Goal: Transaction & Acquisition: Purchase product/service

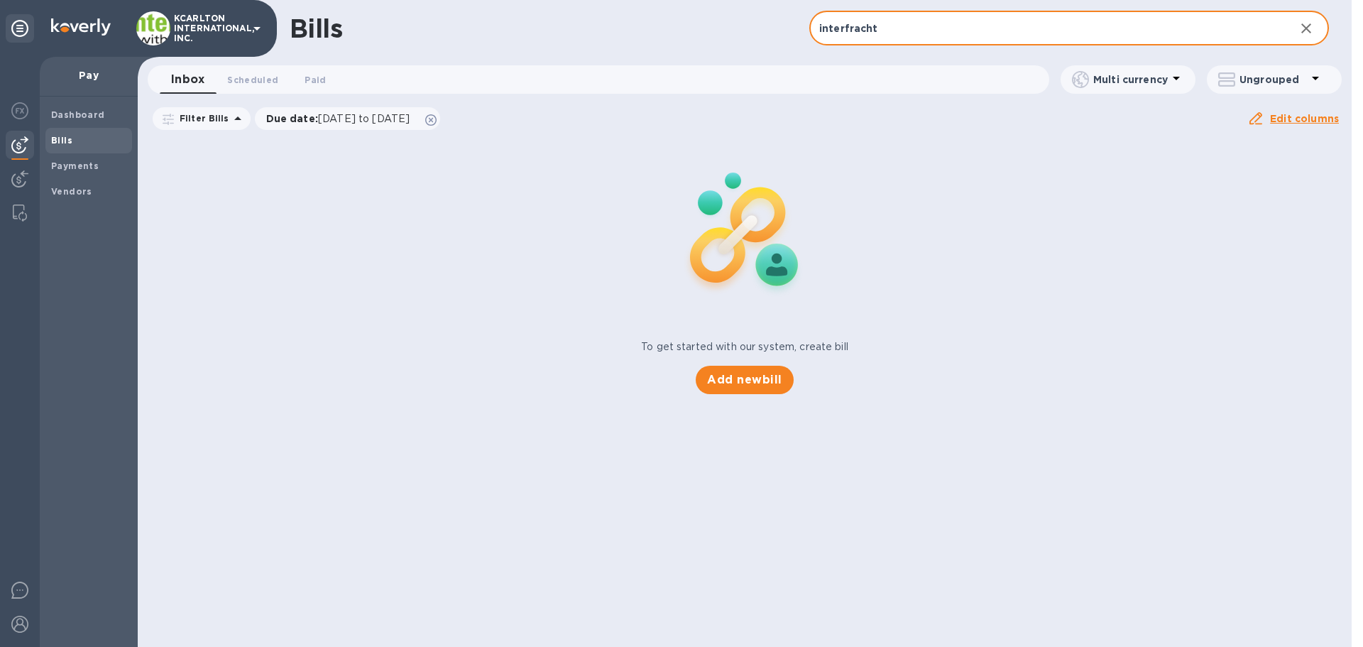
drag, startPoint x: 880, startPoint y: 31, endPoint x: 750, endPoint y: 26, distance: 130.7
click at [750, 26] on div "Bills interfracht ​ Add bill" at bounding box center [745, 28] width 1214 height 57
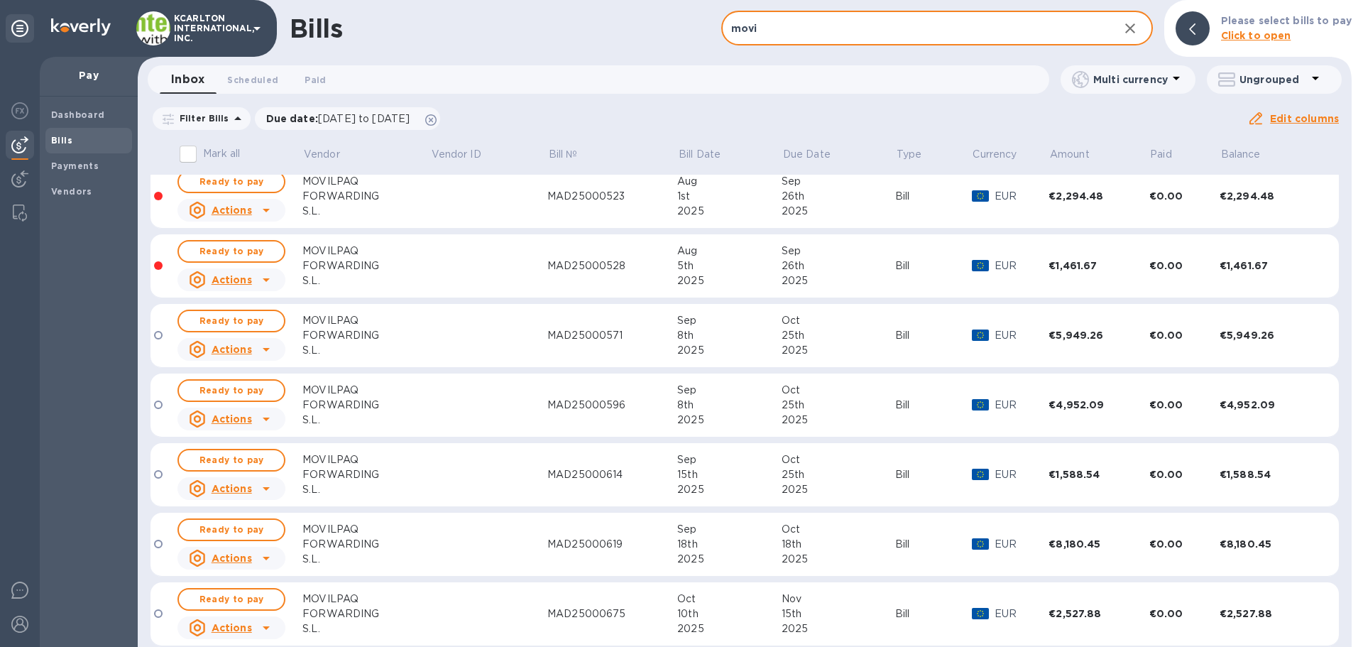
scroll to position [28, 0]
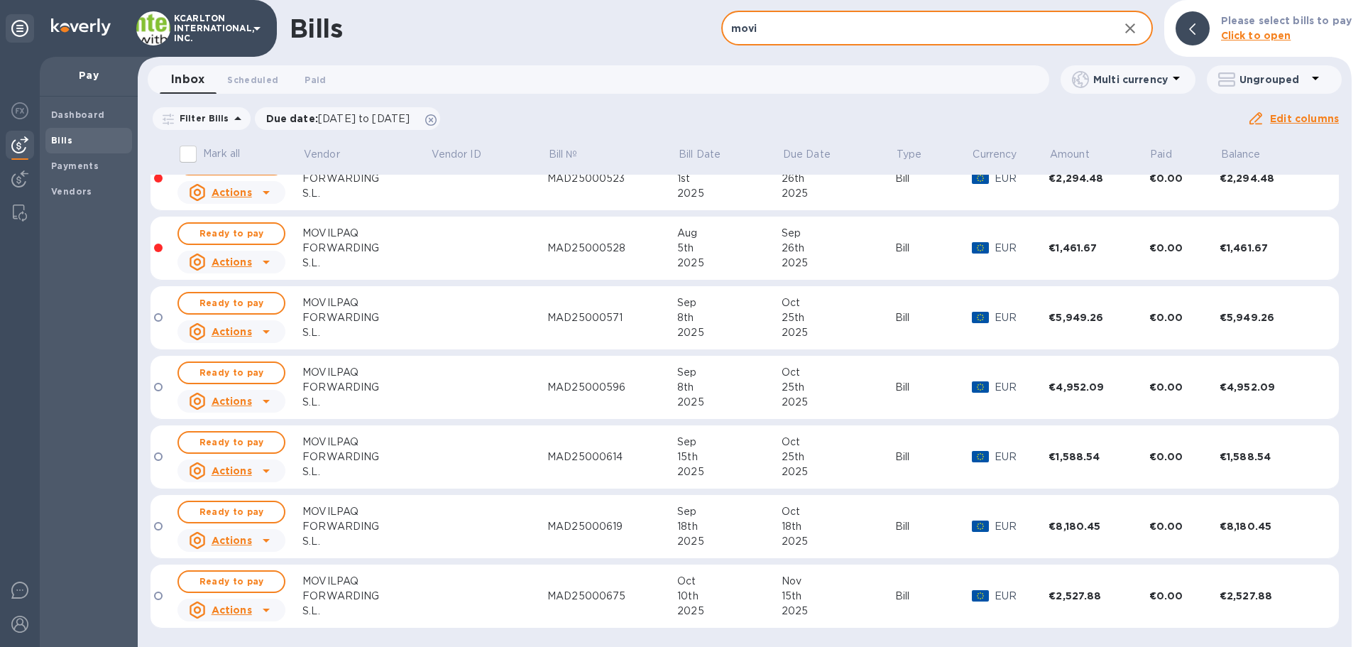
type input "movi"
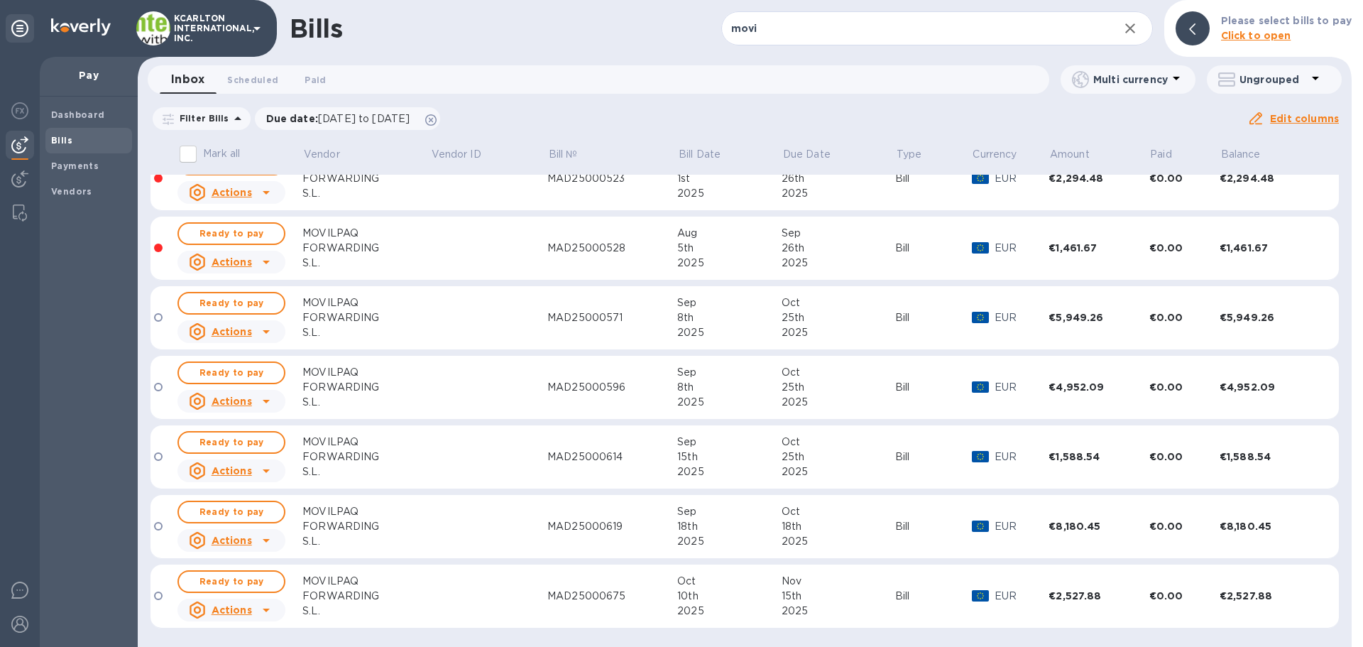
scroll to position [0, 0]
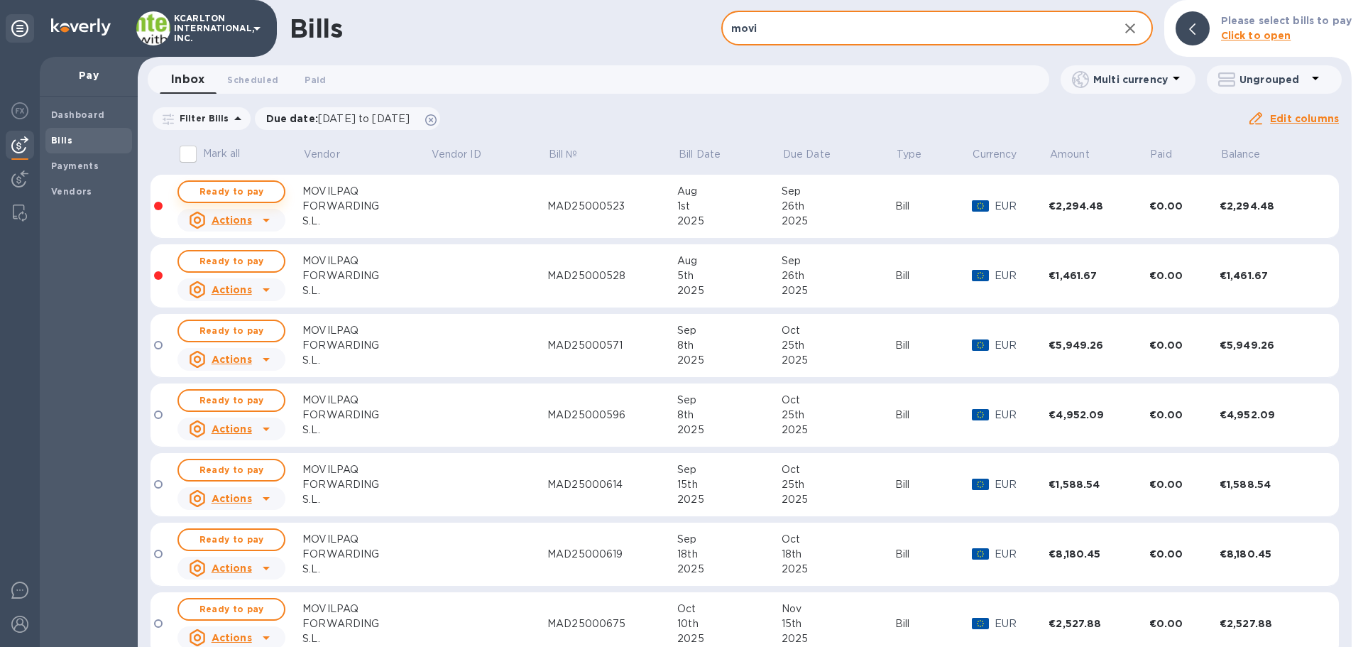
click at [256, 185] on span "Ready to pay" at bounding box center [231, 191] width 82 height 17
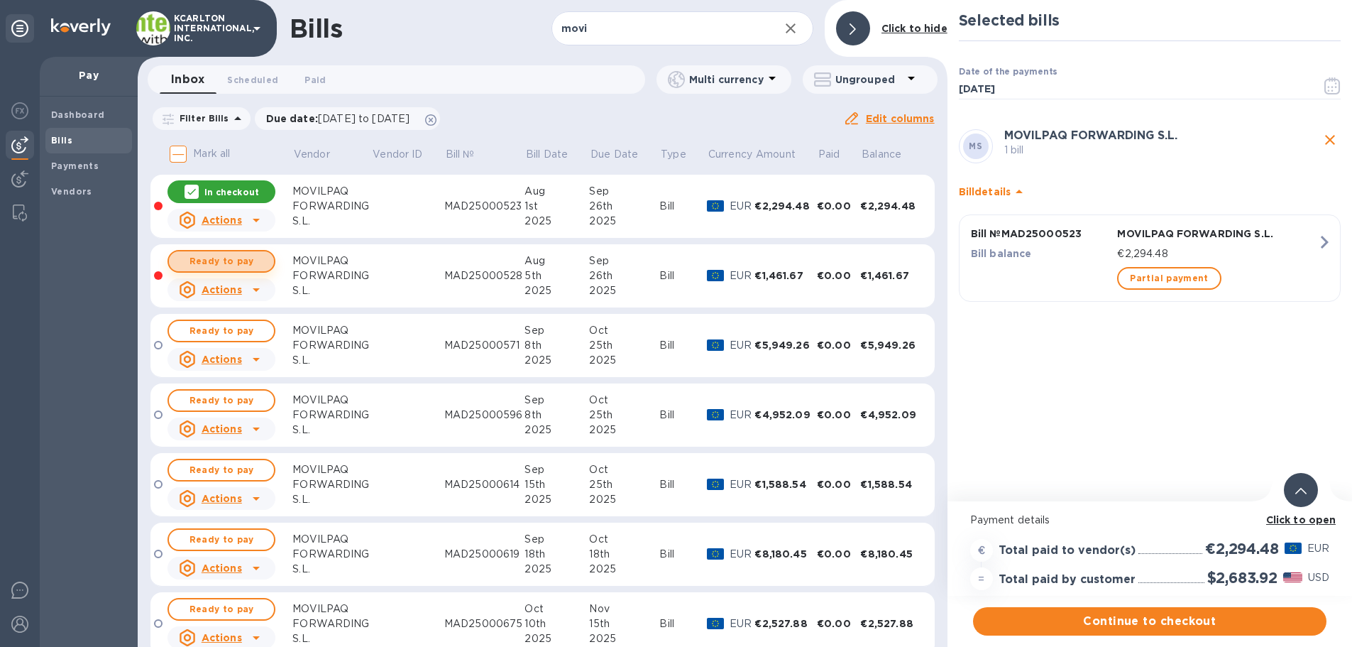
click at [238, 257] on span "Ready to pay" at bounding box center [221, 261] width 82 height 17
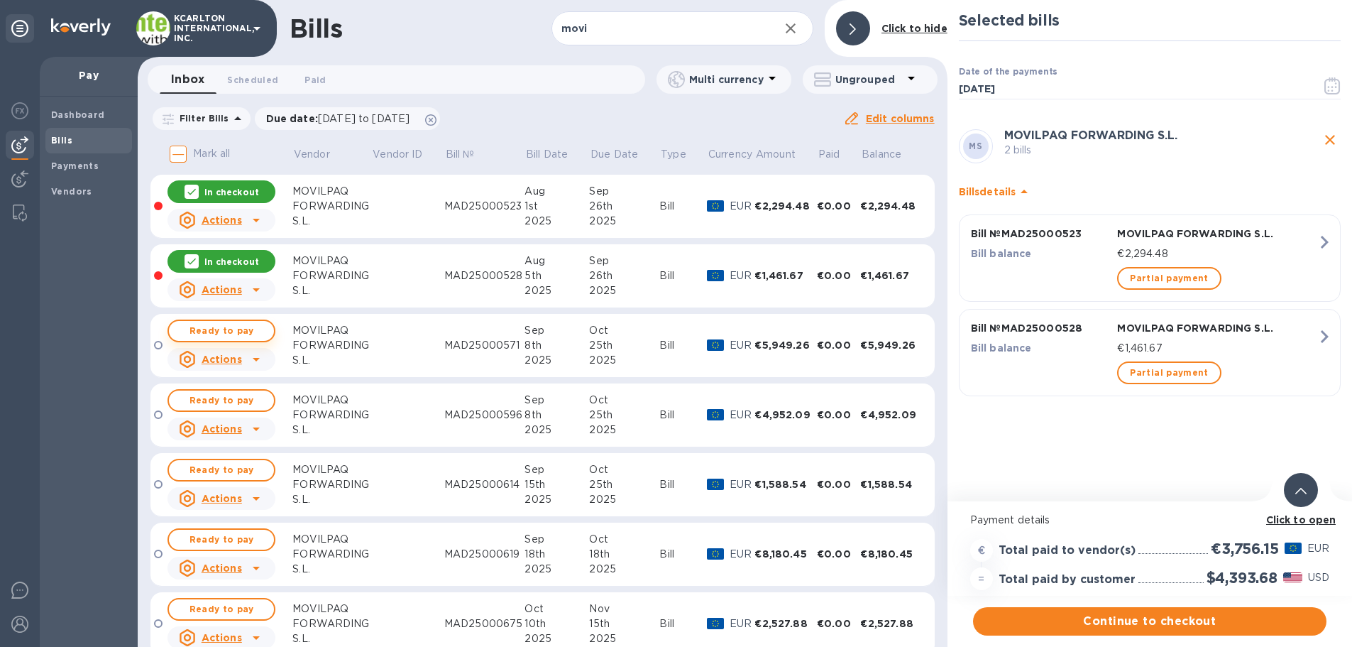
click at [248, 331] on span "Ready to pay" at bounding box center [221, 330] width 82 height 17
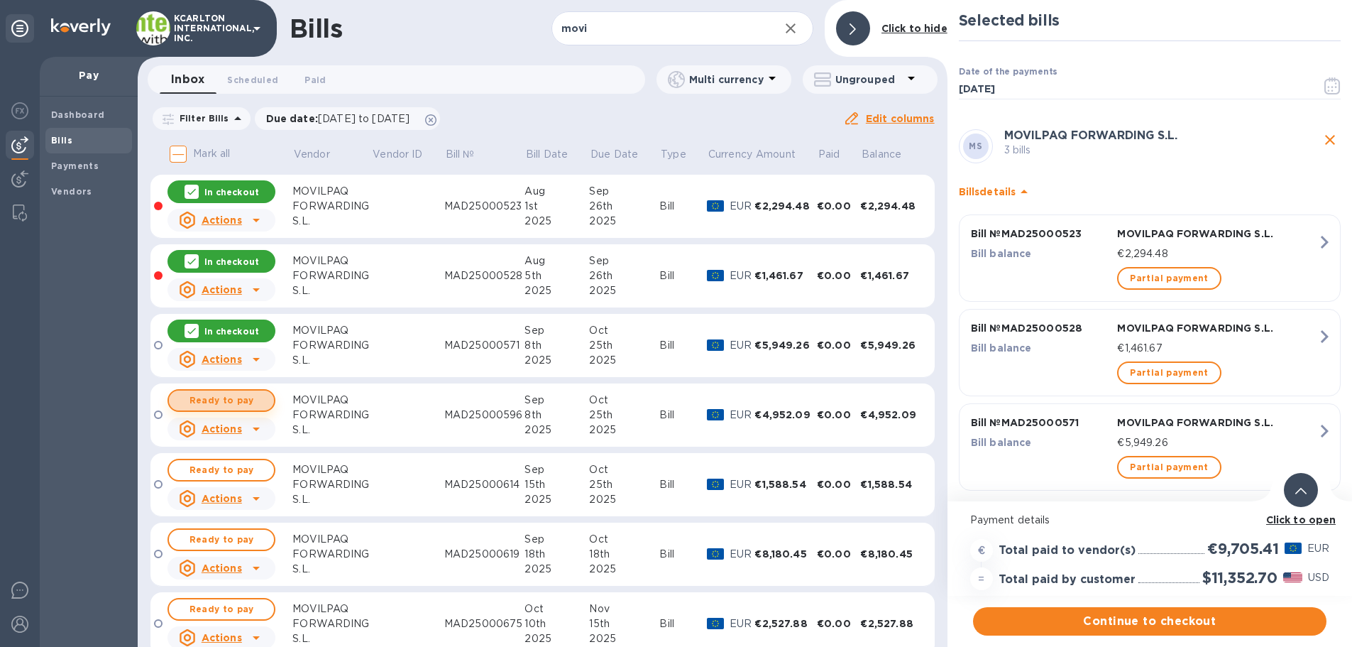
click at [253, 401] on span "Ready to pay" at bounding box center [221, 400] width 82 height 17
click at [1149, 619] on span "Continue to checkout" at bounding box center [1150, 621] width 331 height 17
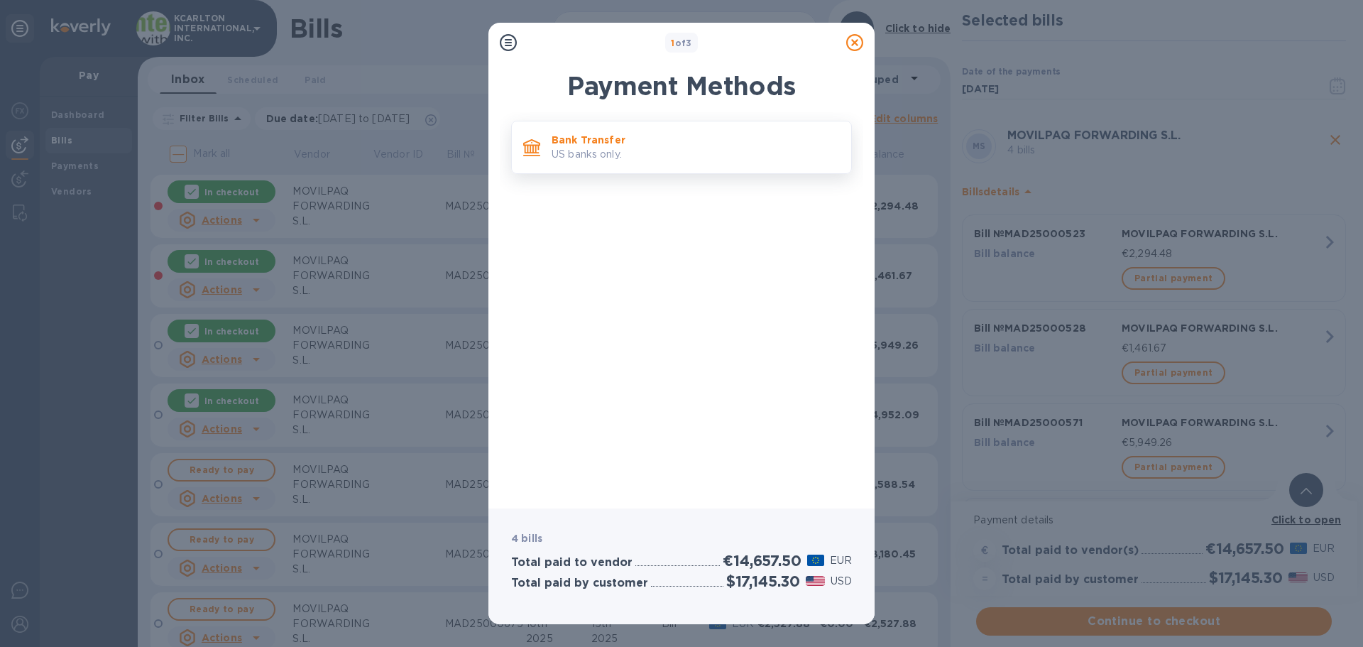
click at [576, 150] on p "US banks only." at bounding box center [696, 154] width 288 height 15
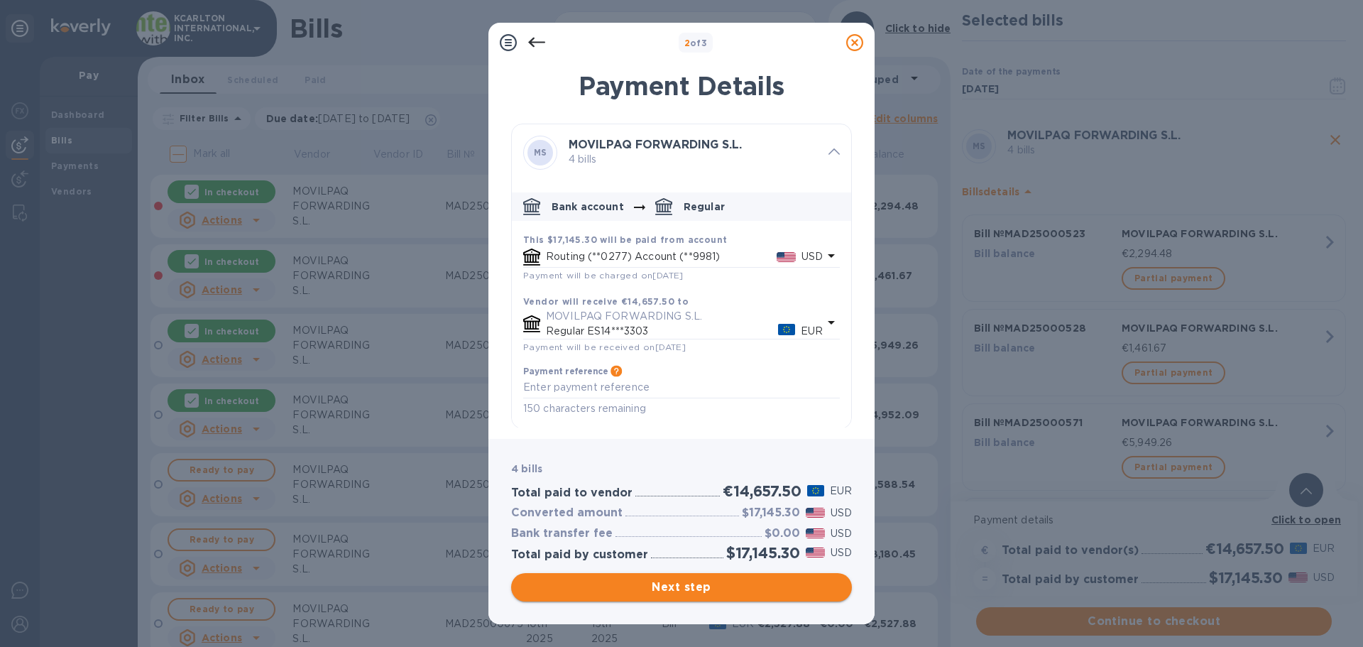
click at [745, 590] on span "Next step" at bounding box center [681, 587] width 318 height 17
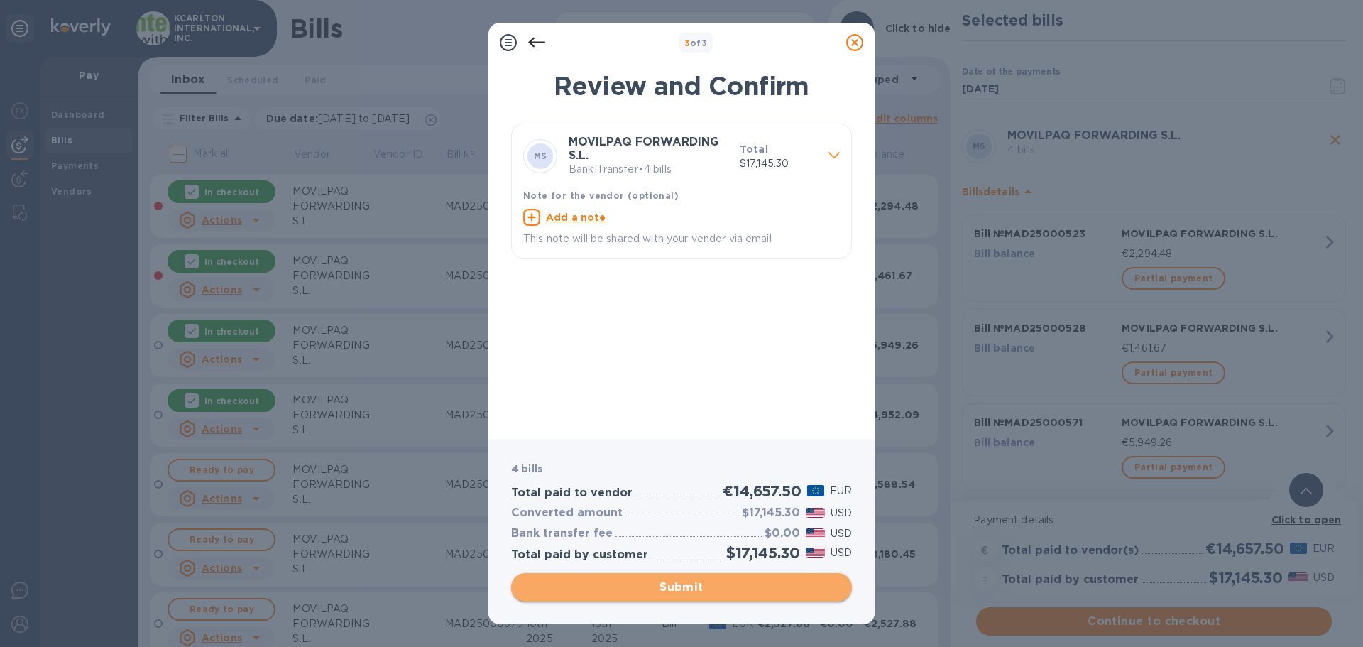
click at [696, 585] on span "Submit" at bounding box center [681, 587] width 318 height 17
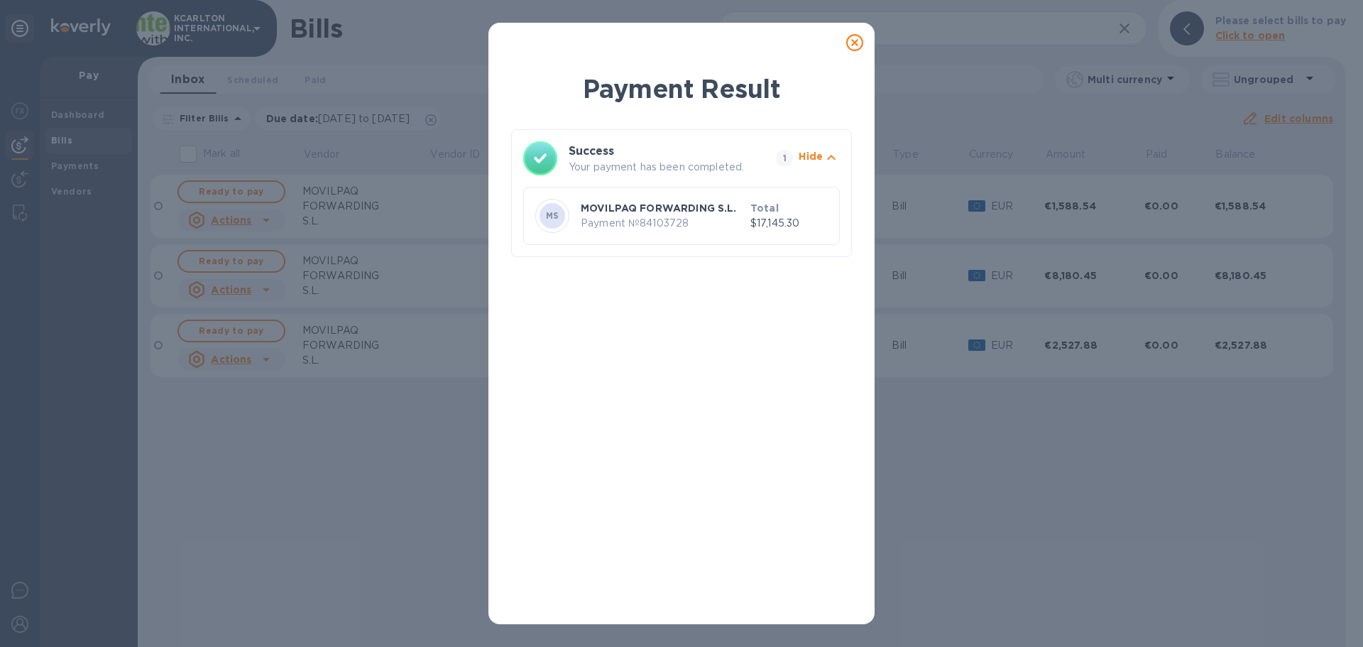
click at [857, 40] on icon at bounding box center [854, 42] width 17 height 17
